Goal: Download file/media

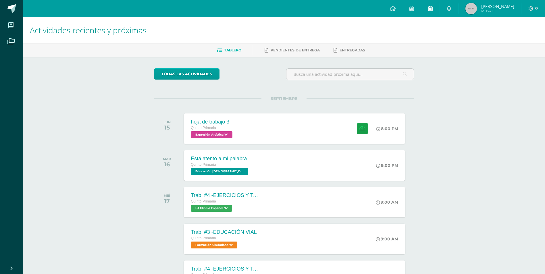
click at [422, 15] on link at bounding box center [430, 8] width 18 height 17
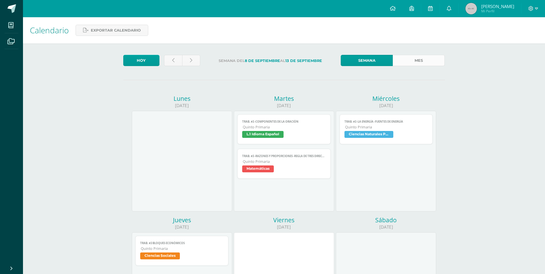
click at [404, 58] on link "Mes" at bounding box center [419, 60] width 52 height 11
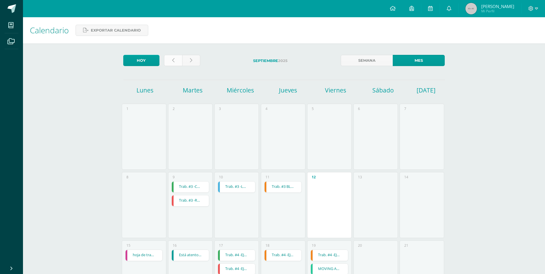
click at [180, 59] on link at bounding box center [173, 60] width 18 height 11
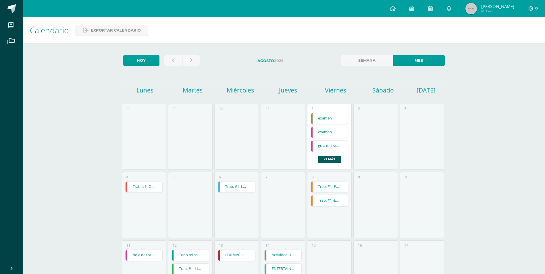
click at [136, 259] on link "hoja de trabajo 1" at bounding box center [144, 255] width 37 height 11
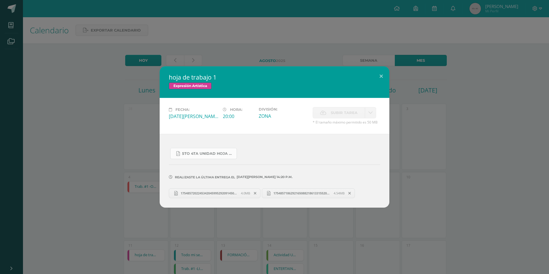
click at [200, 154] on span "5to 4ta unidad hoja de trabajo expresion.pdf" at bounding box center [208, 153] width 52 height 5
